Goal: Find contact information: Find contact information

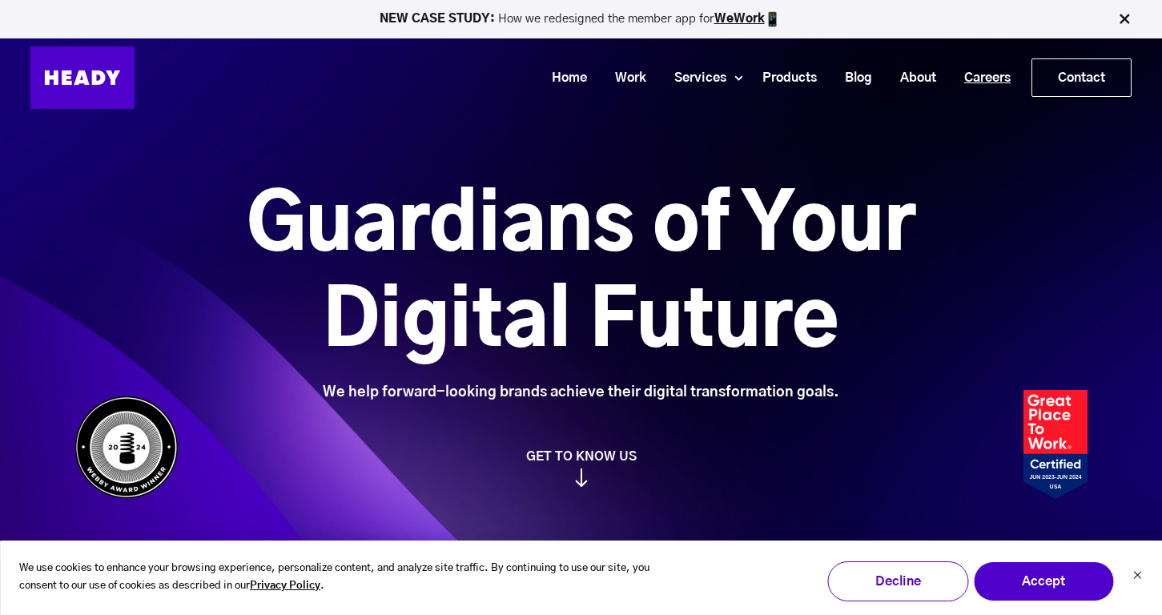
click at [977, 73] on link "Careers" at bounding box center [981, 78] width 74 height 30
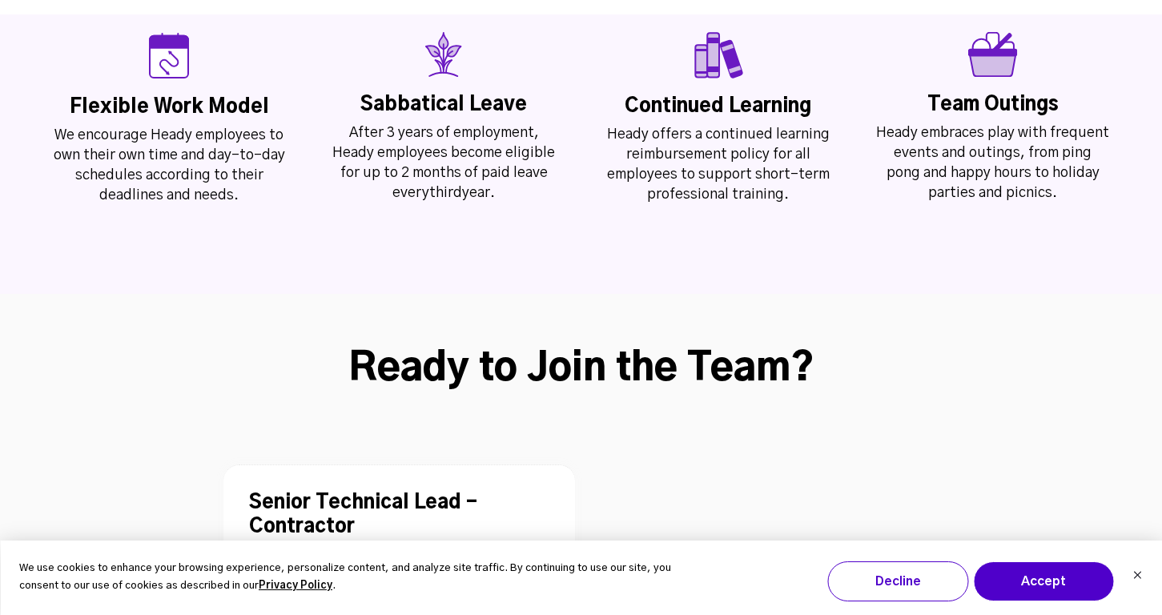
scroll to position [4017, 0]
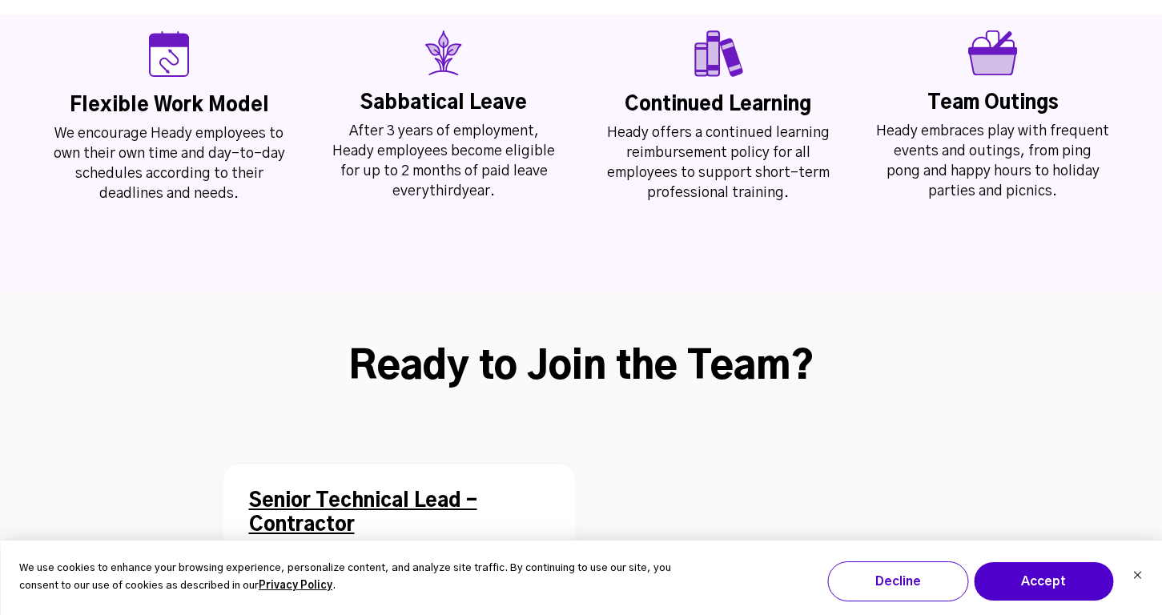
click at [300, 463] on div "Senior Technical Lead - Contractor Location: Remote Contract Allows Remote" at bounding box center [399, 530] width 352 height 134
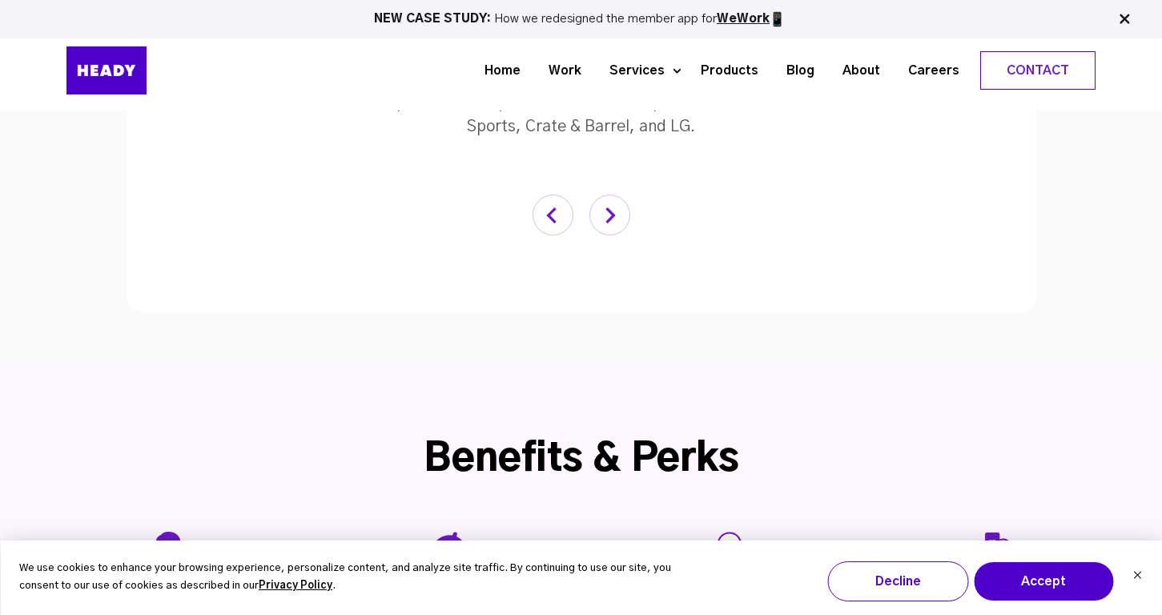
scroll to position [3289, 0]
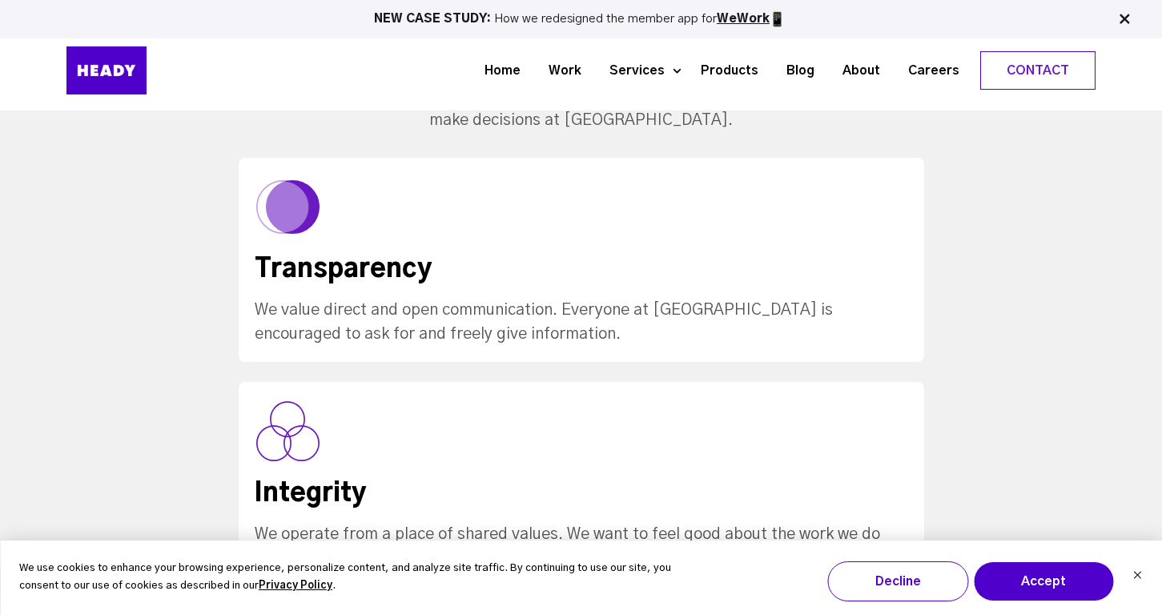
scroll to position [1588, 0]
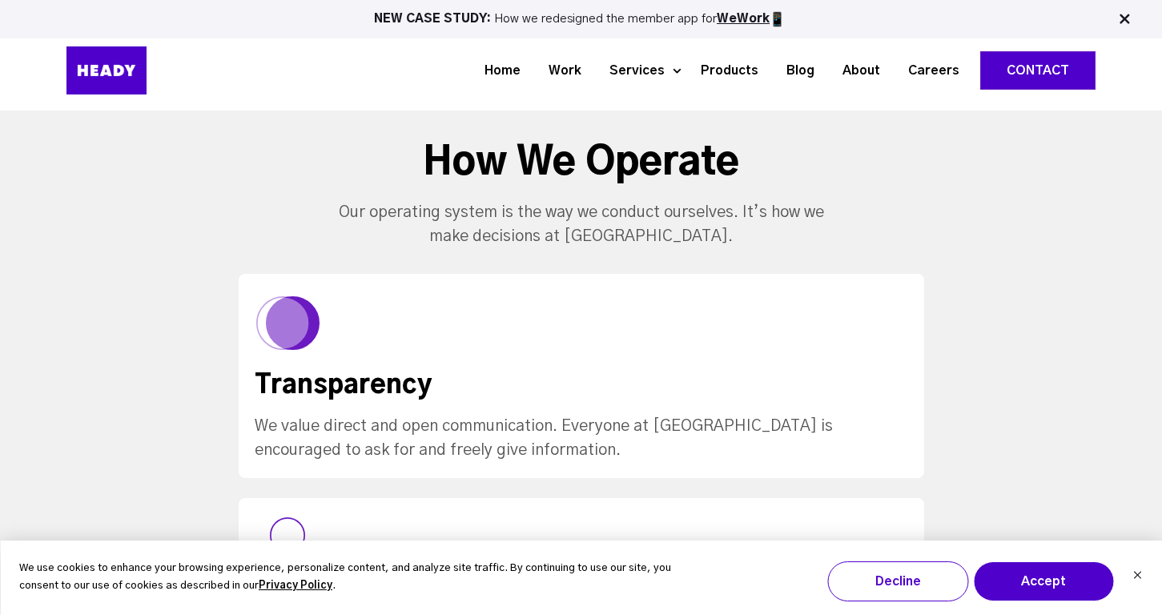
click at [1025, 74] on link "Contact" at bounding box center [1038, 70] width 114 height 37
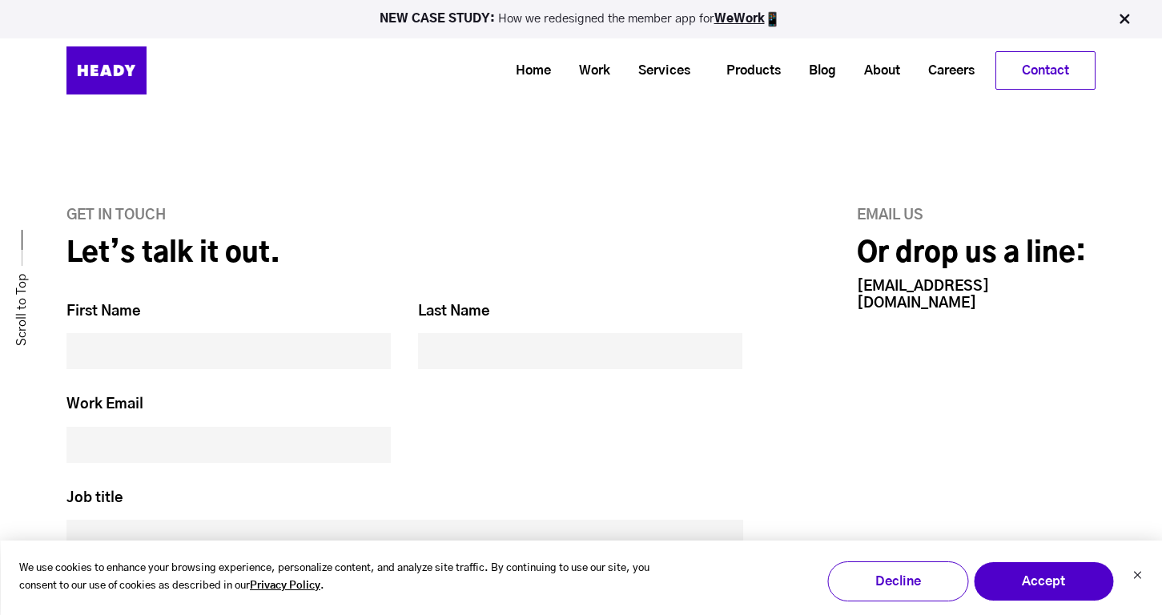
scroll to position [536, 0]
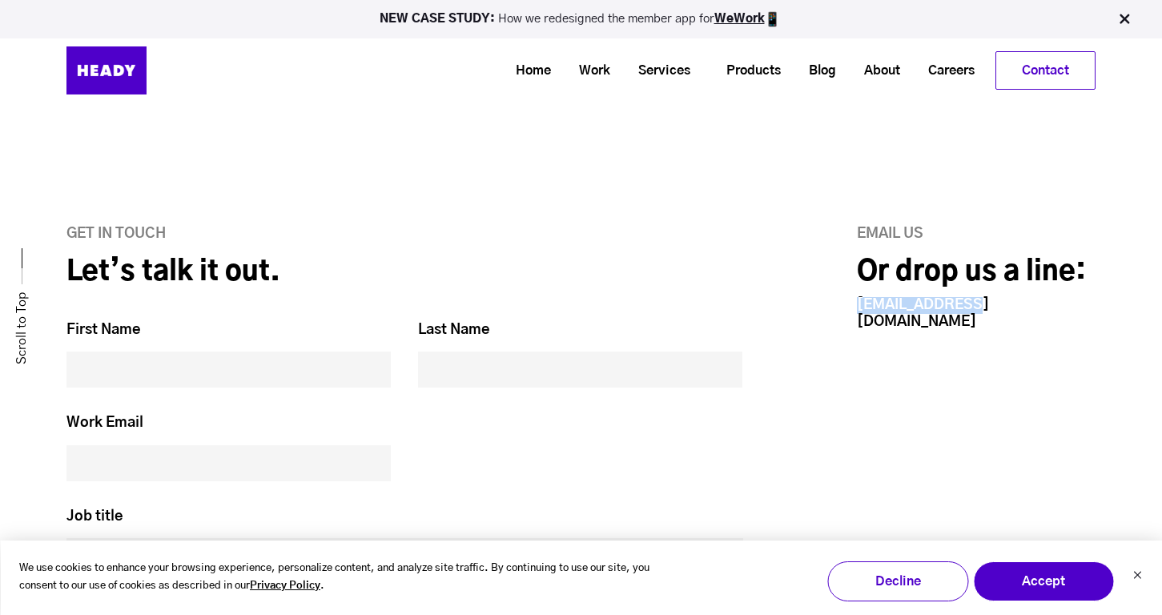
drag, startPoint x: 855, startPoint y: 303, endPoint x: 977, endPoint y: 304, distance: 122.6
click at [977, 304] on div "Email us Or drop us a line: [EMAIL_ADDRESS][DOMAIN_NAME]" at bounding box center [941, 538] width 309 height 625
copy link "[EMAIL_ADDRESS][DOMAIN_NAME]"
